Goal: Obtain resource: Download file/media

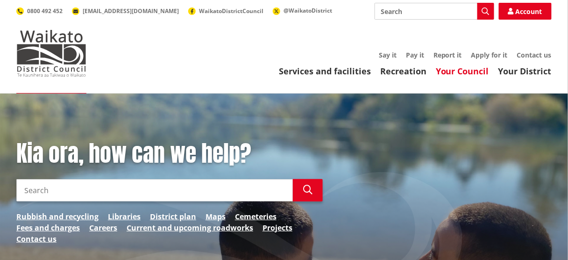
click at [463, 72] on link "Your Council" at bounding box center [461, 70] width 53 height 11
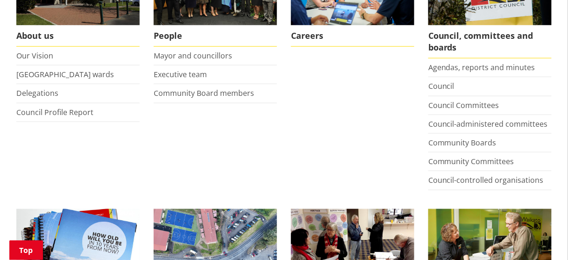
scroll to position [239, 0]
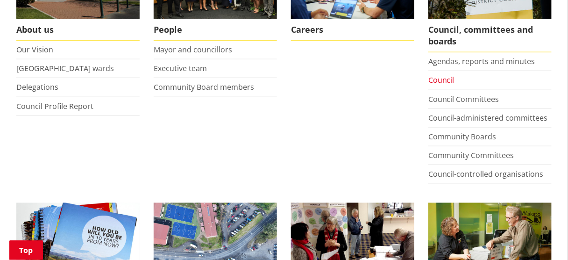
click at [447, 77] on link "Council" at bounding box center [441, 80] width 26 height 10
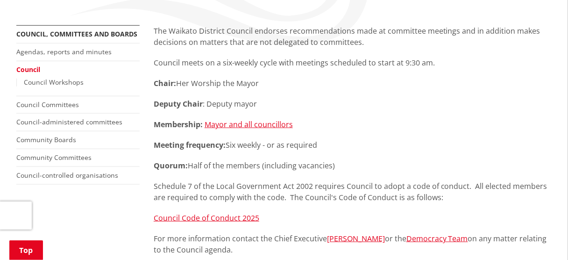
scroll to position [164, 0]
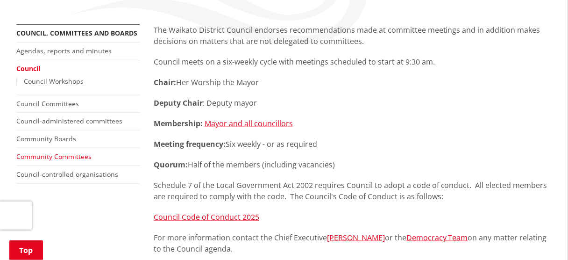
click at [66, 153] on link "Community Committees" at bounding box center [53, 156] width 75 height 9
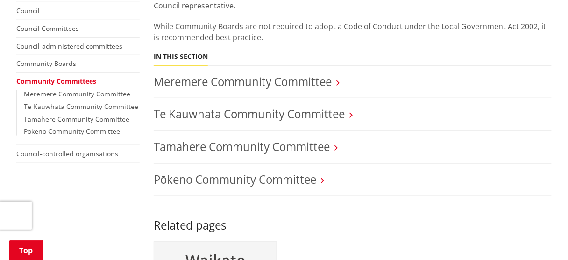
scroll to position [224, 0]
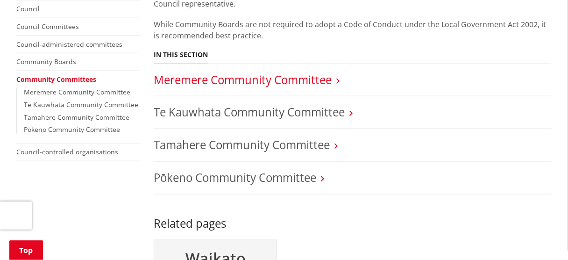
click at [255, 72] on link "Meremere Community Committee" at bounding box center [243, 79] width 178 height 15
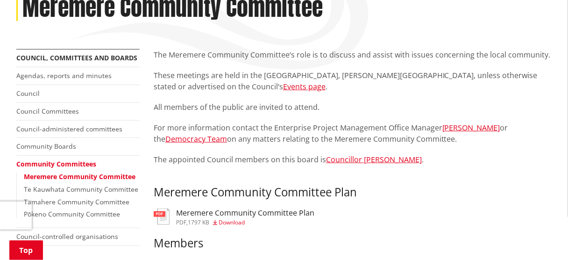
scroll to position [149, 0]
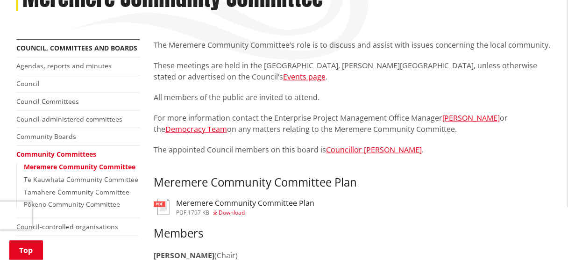
click at [233, 207] on h3 "Meremere Community Committee Plan" at bounding box center [245, 202] width 138 height 9
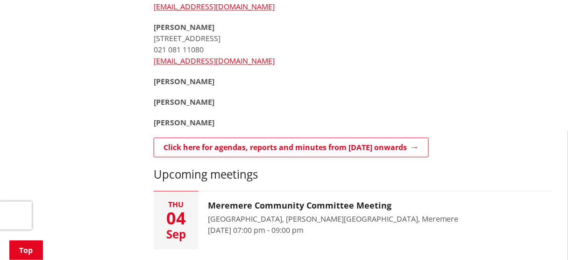
scroll to position [478, 0]
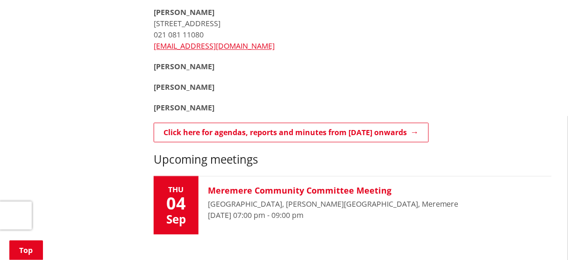
click at [248, 198] on div "[GEOGRAPHIC_DATA], [PERSON_NAME][GEOGRAPHIC_DATA], Meremere" at bounding box center [333, 203] width 251 height 11
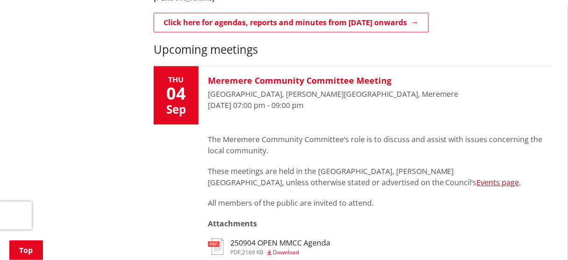
scroll to position [612, 0]
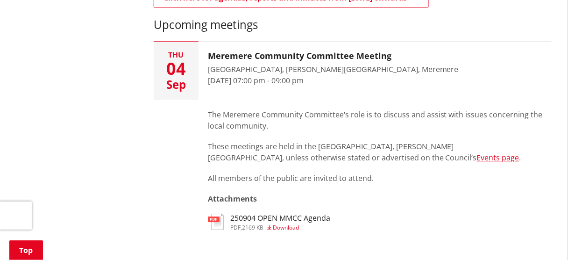
click at [254, 229] on span "2169 KB" at bounding box center [252, 227] width 21 height 8
